Goal: Task Accomplishment & Management: Complete application form

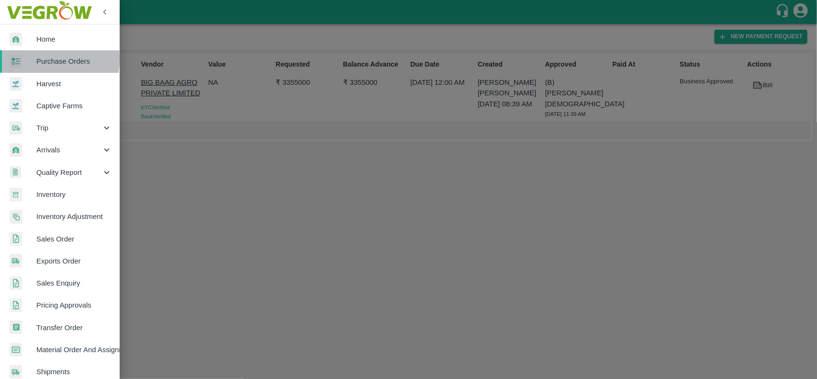
click at [29, 58] on div at bounding box center [23, 62] width 27 height 14
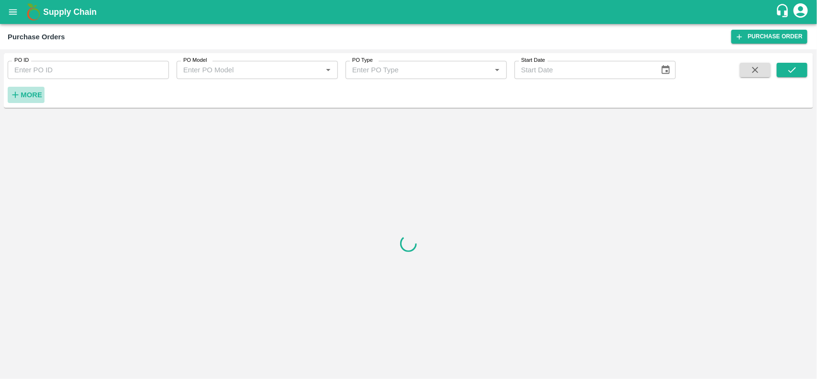
click at [33, 96] on strong "More" at bounding box center [32, 95] width 22 height 8
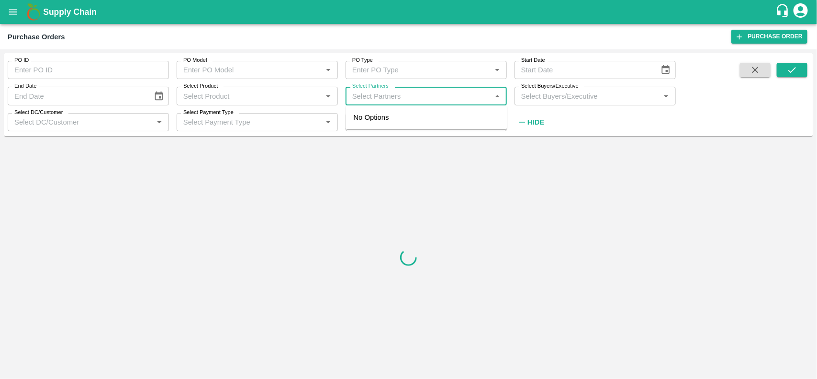
click at [396, 97] on input "Select Partners" at bounding box center [418, 95] width 140 height 12
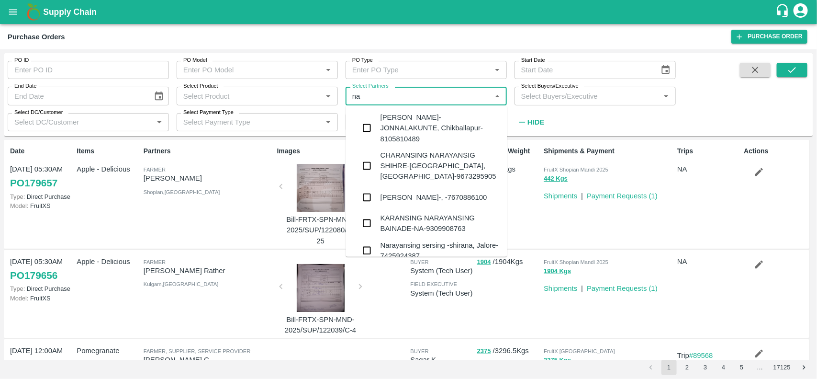
type input "n"
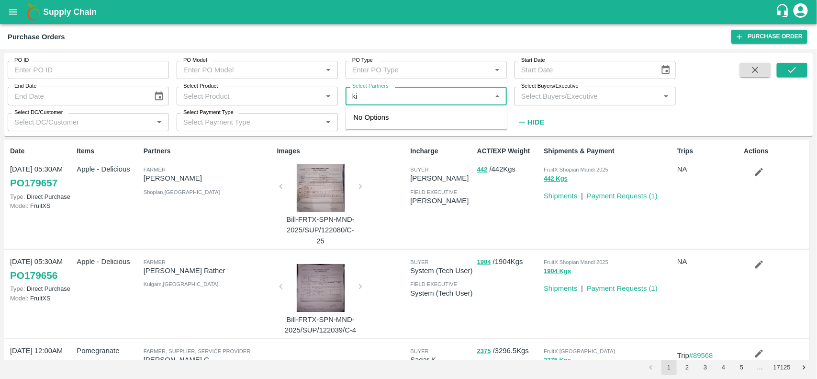
type input "k"
type input "nara"
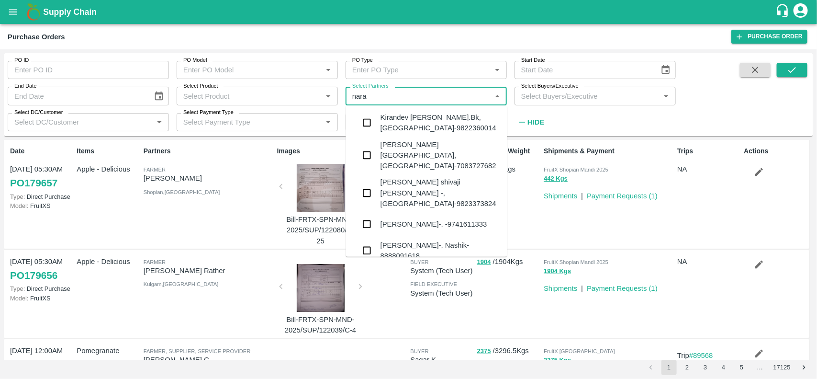
click at [388, 219] on div "[PERSON_NAME]-, -9741611333" at bounding box center [433, 224] width 107 height 11
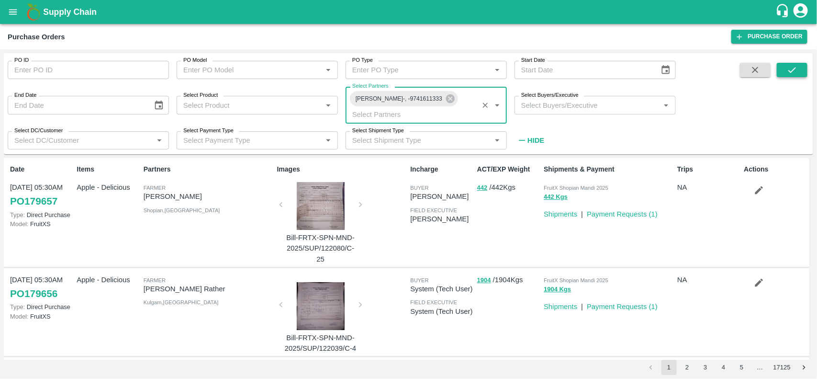
click at [791, 65] on icon "submit" at bounding box center [792, 70] width 11 height 11
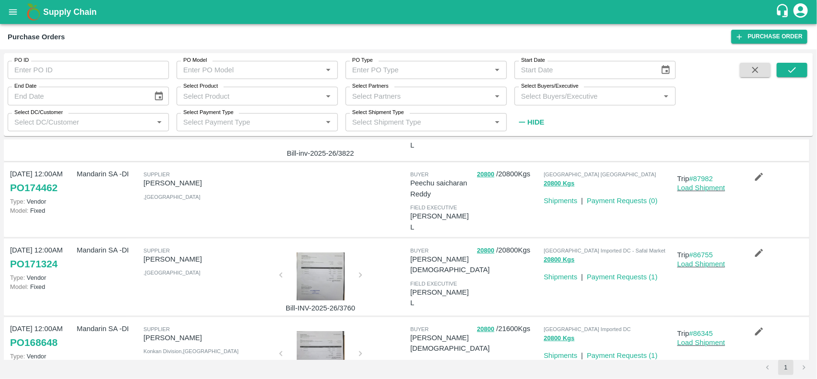
scroll to position [163, 0]
click at [612, 201] on link "Payment Requests ( 0 )" at bounding box center [622, 199] width 71 height 8
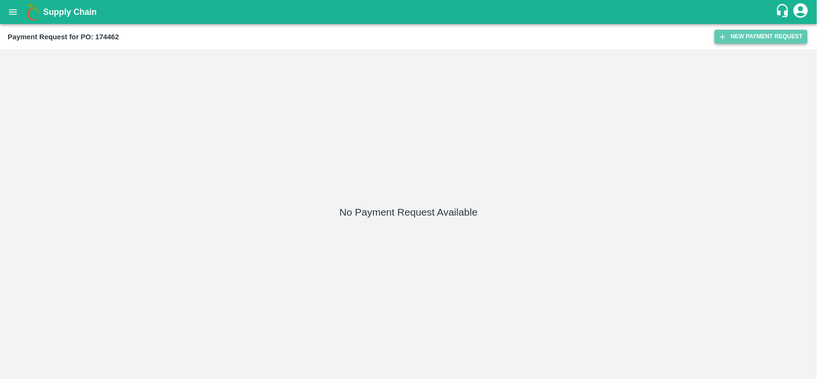
click at [740, 40] on button "New Payment Request" at bounding box center [760, 37] width 93 height 14
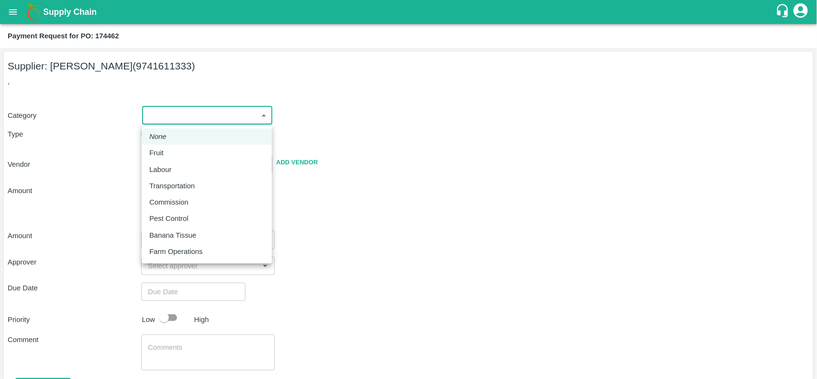
click at [174, 110] on body "Supply Chain Payment Request for PO: 174462 Supplier: NARAYANASWAMY KIRAN (9741…" at bounding box center [408, 189] width 817 height 379
click at [163, 149] on p "Fruit" at bounding box center [156, 152] width 14 height 11
type input "1"
type input "NARAYANASWAMY KIRAN - 9741611333(Supplier)"
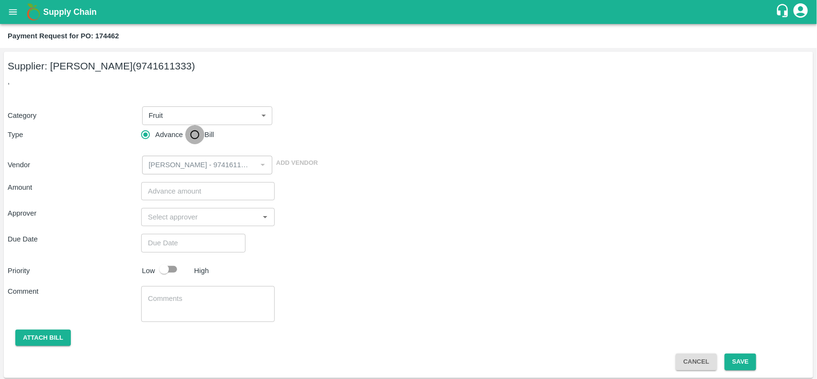
click at [195, 133] on input "Bill" at bounding box center [194, 134] width 19 height 19
radio input "true"
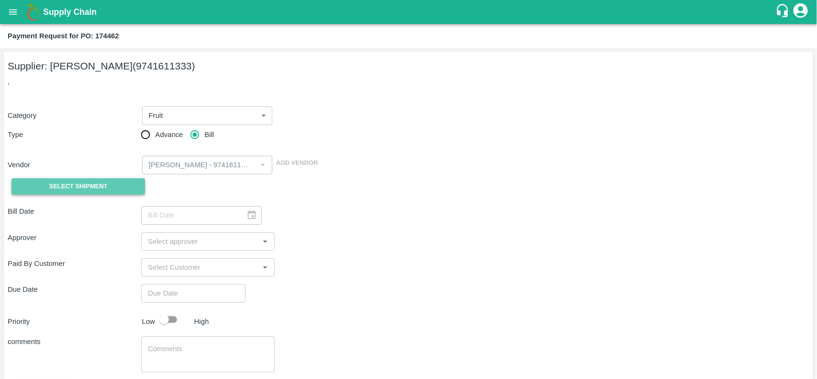
click at [89, 188] on span "Select Shipment" at bounding box center [78, 186] width 58 height 11
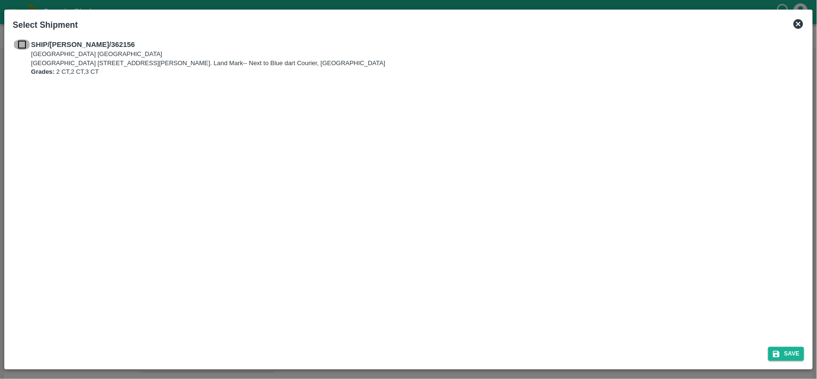
click at [25, 45] on input "checkbox" at bounding box center [22, 44] width 18 height 11
checkbox input "true"
click at [785, 348] on button "Save" at bounding box center [786, 353] width 36 height 14
type input "12/09/2025"
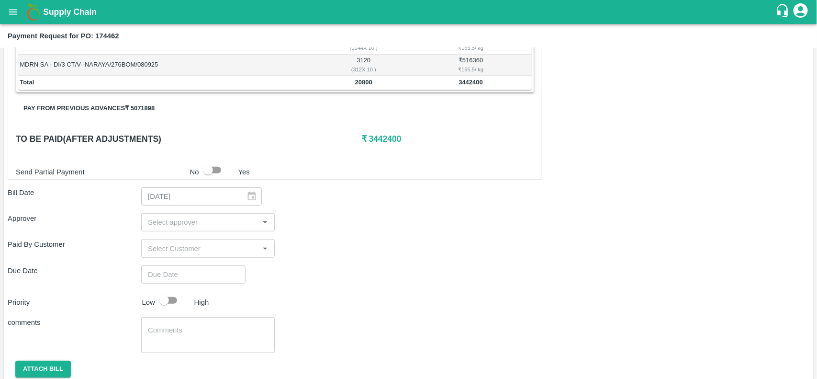
scroll to position [220, 0]
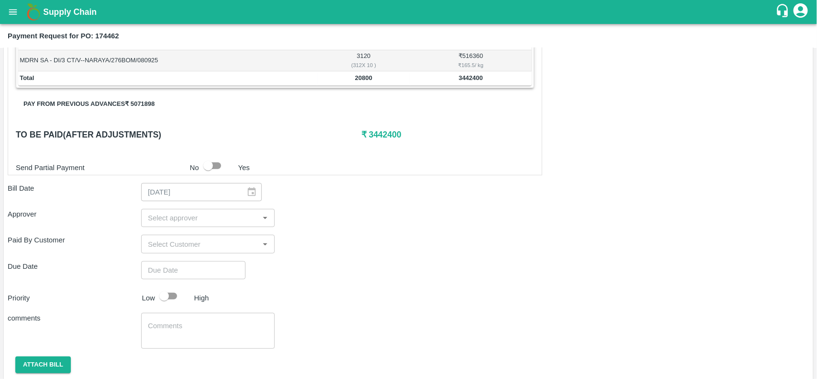
click at [111, 108] on button "Pay from previous advances ₹ 5071898" at bounding box center [89, 104] width 146 height 17
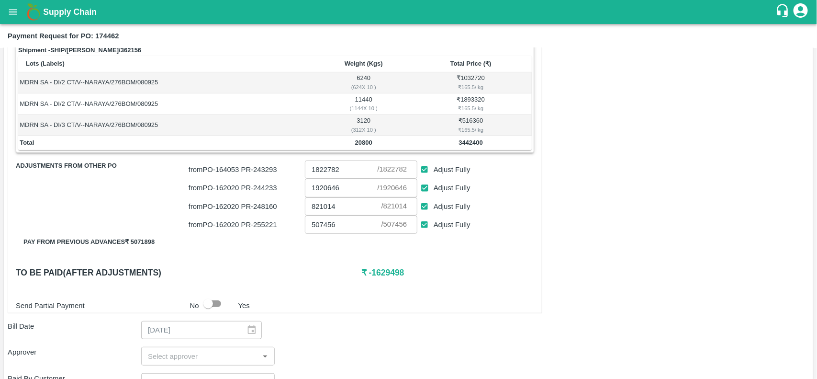
scroll to position [156, 0]
click at [426, 172] on input "Adjust Fully" at bounding box center [425, 169] width 18 height 18
checkbox input "false"
type input "0"
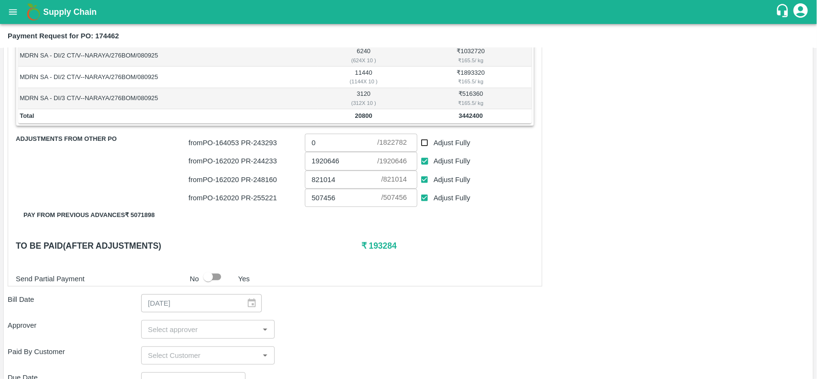
scroll to position [183, 0]
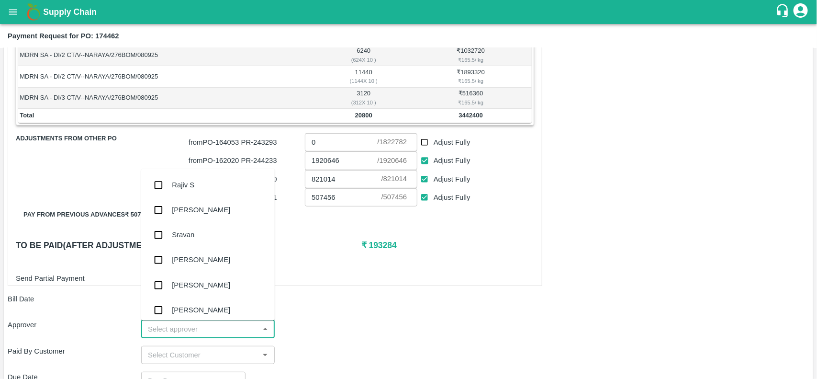
click at [189, 326] on input "input" at bounding box center [200, 328] width 112 height 12
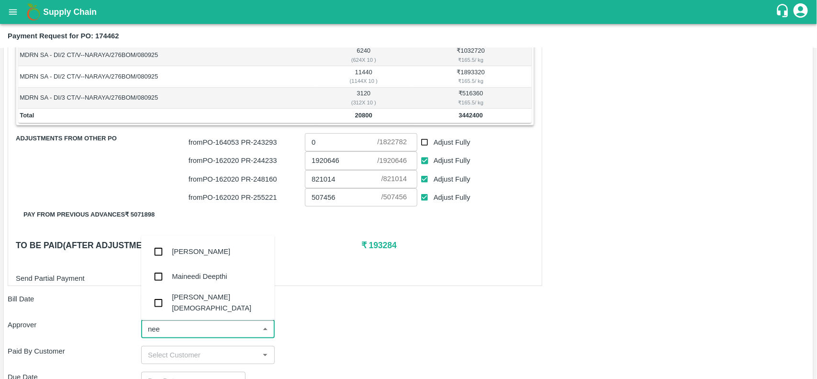
type input "neet"
click at [176, 306] on div "[PERSON_NAME][DEMOGRAPHIC_DATA]" at bounding box center [219, 303] width 95 height 22
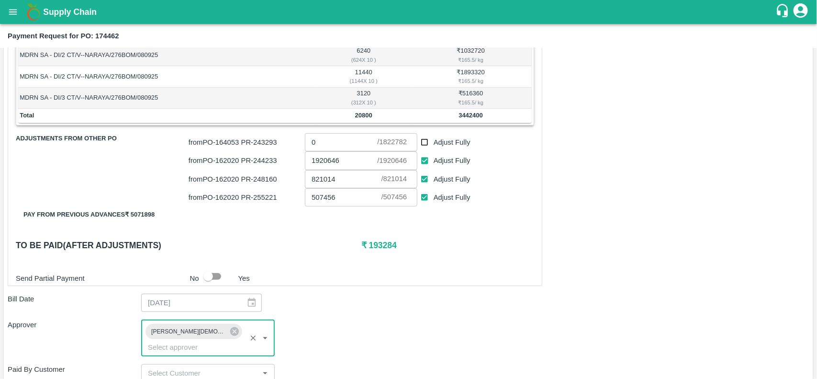
scroll to position [329, 0]
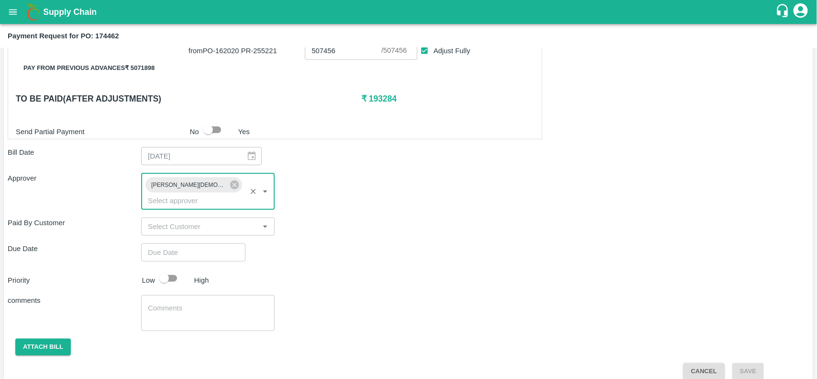
type input "DD/MM/YYYY hh:mm aa"
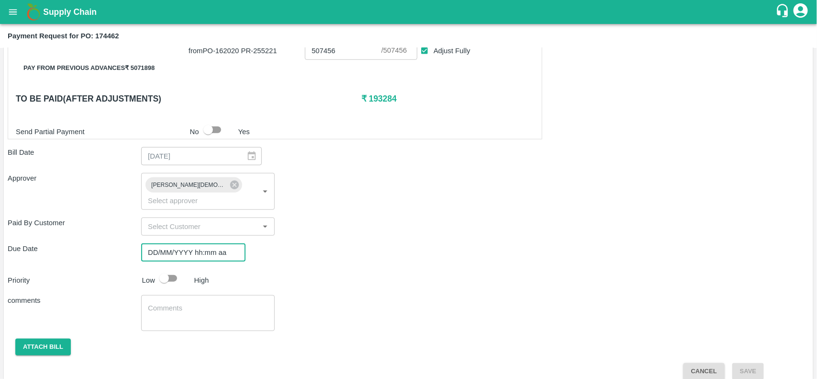
click at [197, 243] on input "DD/MM/YYYY hh:mm aa" at bounding box center [190, 252] width 98 height 18
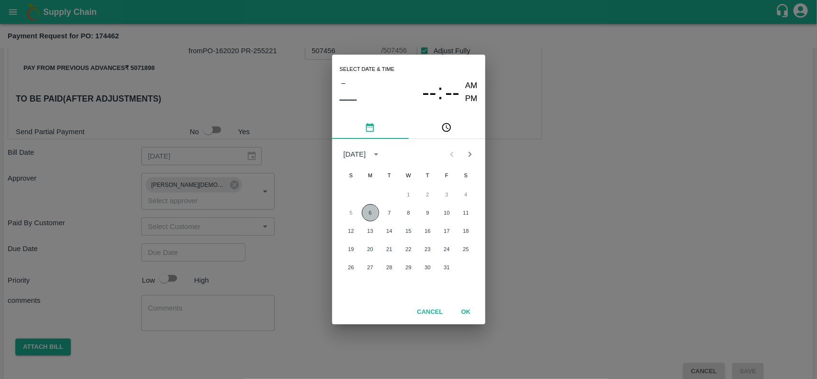
click at [372, 209] on button "6" at bounding box center [370, 212] width 17 height 17
type input "06/10/2025 12:00 AM"
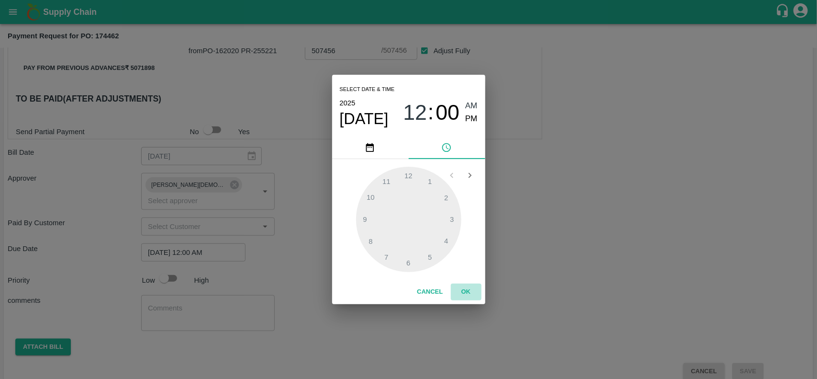
click at [460, 286] on button "OK" at bounding box center [466, 291] width 31 height 17
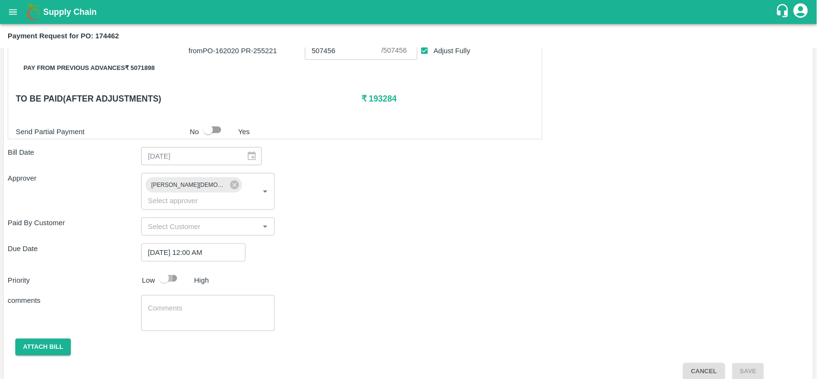
click at [170, 269] on input "checkbox" at bounding box center [164, 278] width 55 height 18
checkbox input "true"
click at [31, 338] on button "Attach bill" at bounding box center [43, 346] width 56 height 17
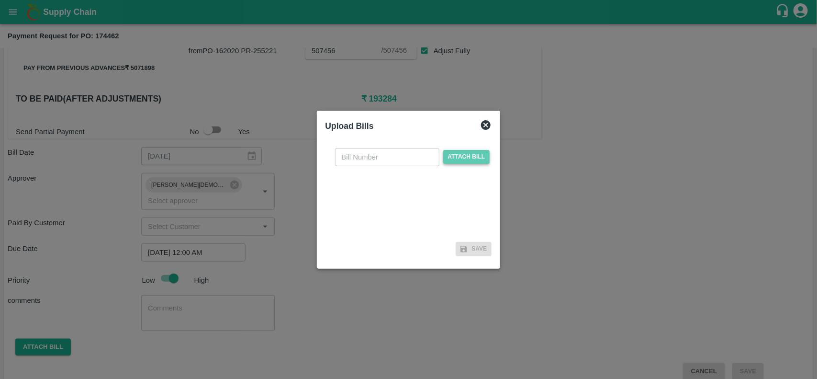
click at [456, 153] on span "Attach bill" at bounding box center [466, 157] width 47 height 14
click at [0, 0] on input "Attach bill" at bounding box center [0, 0] width 0 height 0
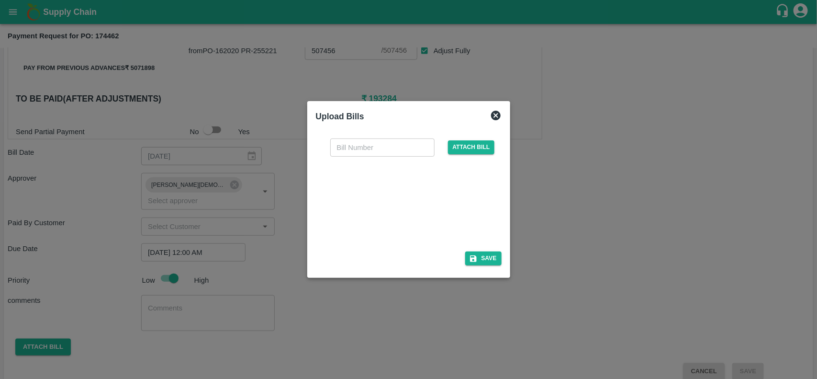
click at [391, 197] on div at bounding box center [407, 201] width 144 height 51
click at [357, 149] on input "text" at bounding box center [382, 147] width 104 height 18
paste input "INV-2025-26/3821"
type input "INV-2025-26/3821"
click at [489, 261] on button "Save" at bounding box center [483, 258] width 36 height 14
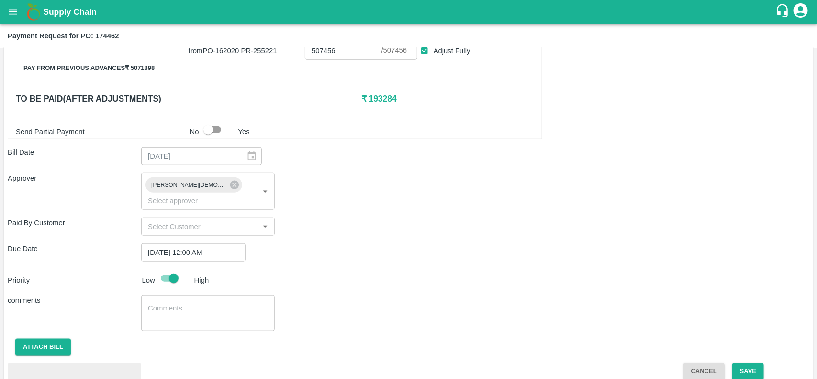
scroll to position [381, 0]
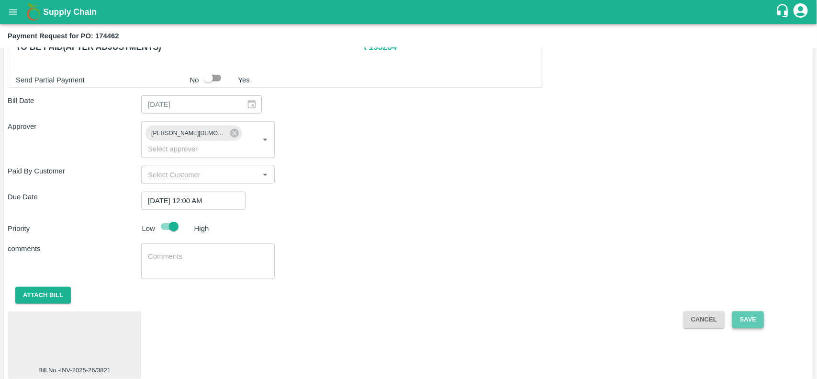
click at [741, 311] on button "Save" at bounding box center [748, 319] width 32 height 17
